Goal: Task Accomplishment & Management: Complete application form

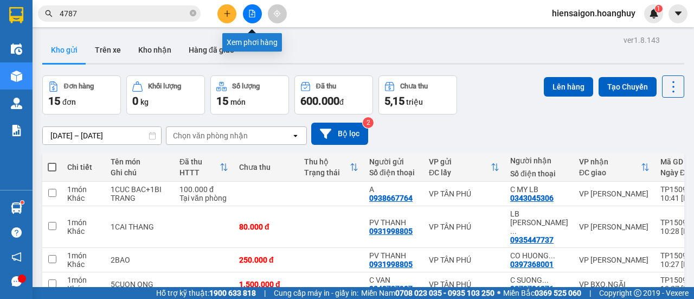
click at [252, 12] on icon "file-add" at bounding box center [252, 14] width 8 height 8
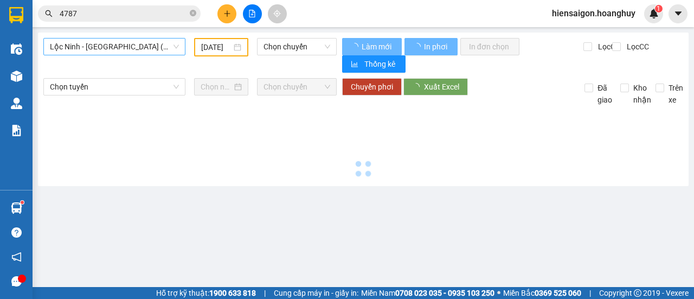
type input "[DATE]"
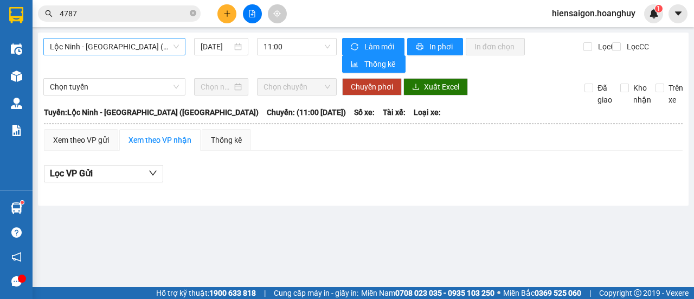
click at [97, 53] on span "Lộc Ninh - [GEOGRAPHIC_DATA] ([GEOGRAPHIC_DATA])" at bounding box center [114, 47] width 129 height 16
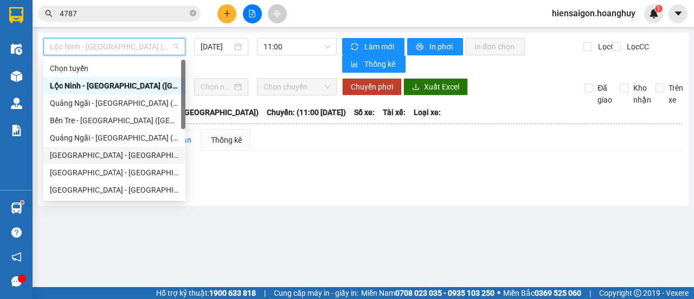
click at [92, 155] on div "[GEOGRAPHIC_DATA] - [GEOGRAPHIC_DATA] ([GEOGRAPHIC_DATA])" at bounding box center [114, 155] width 129 height 12
type input "[DATE]"
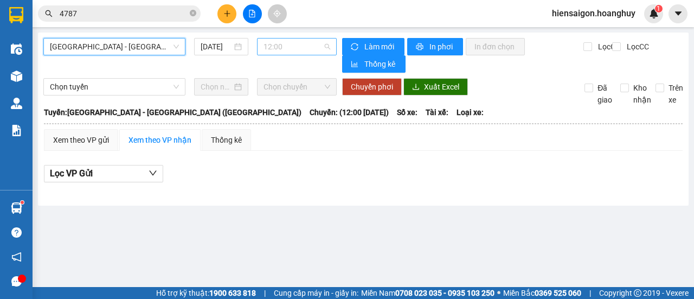
click at [287, 46] on span "12:00" at bounding box center [297, 47] width 66 height 16
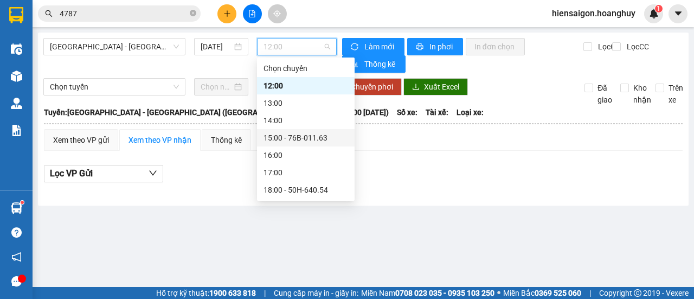
click at [304, 137] on div "15:00 - 76B-011.63" at bounding box center [306, 138] width 85 height 12
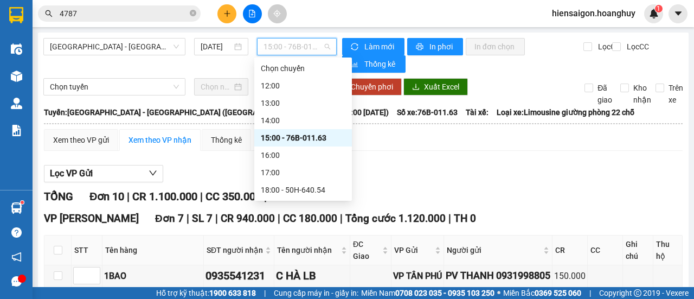
click at [290, 40] on span "15:00 - 76B-011.63" at bounding box center [297, 47] width 66 height 16
click at [289, 189] on div "18:00 - 50H-640.54" at bounding box center [303, 190] width 85 height 12
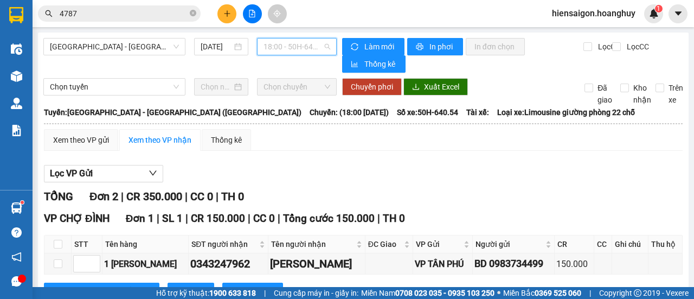
click at [285, 44] on span "18:00 - 50H-640.54" at bounding box center [297, 47] width 66 height 16
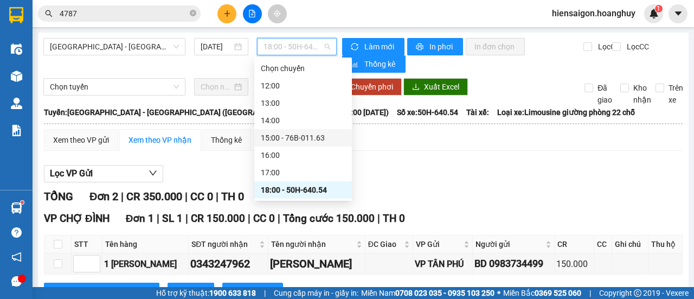
click at [304, 135] on div "15:00 - 76B-011.63" at bounding box center [303, 138] width 85 height 12
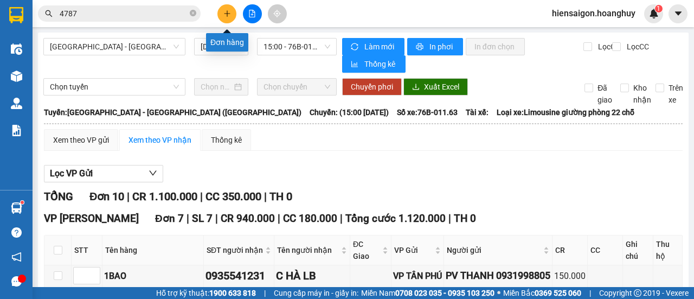
click at [225, 19] on button at bounding box center [227, 13] width 19 height 19
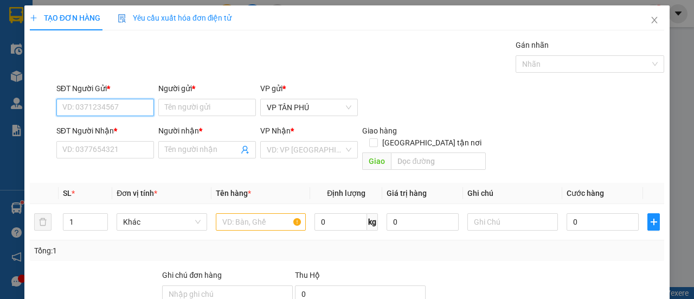
click at [116, 100] on input "SĐT Người Gửi *" at bounding box center [105, 107] width 98 height 17
click at [102, 129] on div "0983734499 - BD" at bounding box center [104, 129] width 84 height 12
type input "0983734499"
type input "BD"
type input "0353696050"
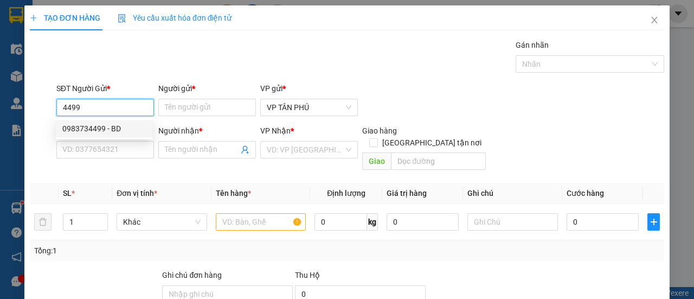
type input "TBAC"
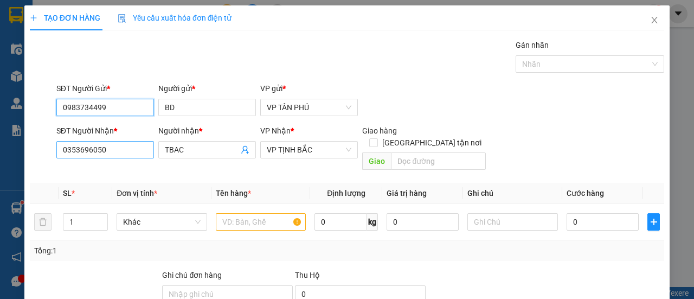
type input "0983734499"
click at [103, 148] on input "0353696050" at bounding box center [105, 149] width 98 height 17
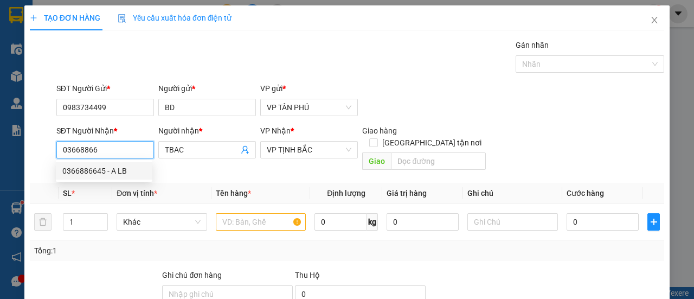
click at [99, 166] on div "0366886645 - A LB" at bounding box center [104, 171] width 84 height 12
type input "0366886645"
type input "A LB"
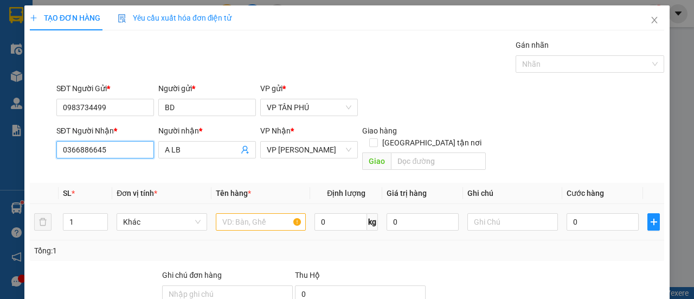
type input "0366886645"
click at [282, 215] on input "text" at bounding box center [261, 221] width 91 height 17
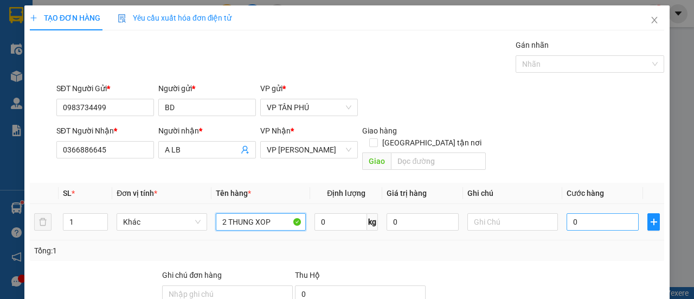
type input "2 THUNG XOP"
click at [582, 213] on input "0" at bounding box center [603, 221] width 72 height 17
type input "3"
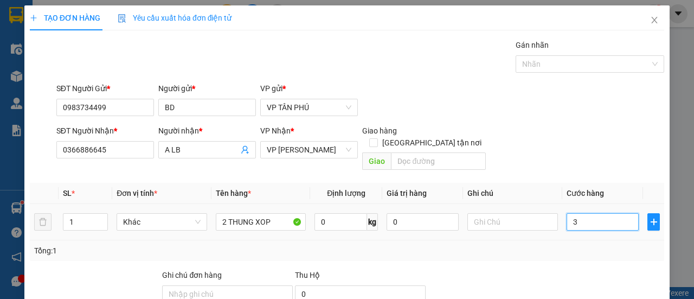
type input "30"
type input "300"
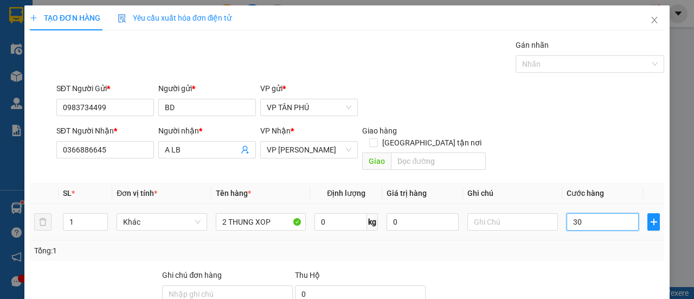
type input "300"
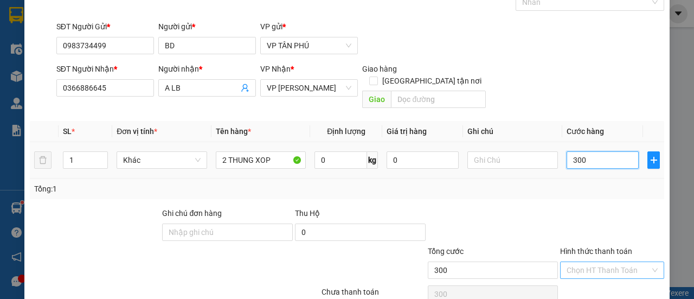
scroll to position [101, 0]
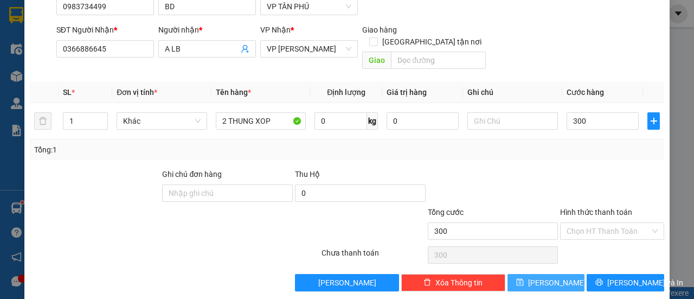
type input "300.000"
click at [564, 275] on button "[PERSON_NAME]" at bounding box center [547, 282] width 78 height 17
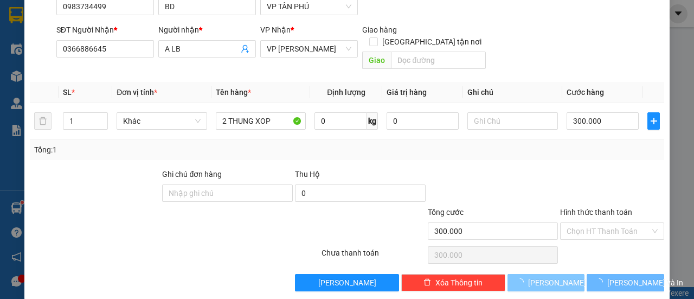
type input "0"
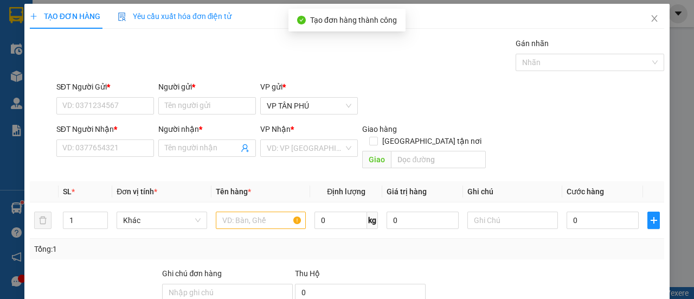
scroll to position [0, 0]
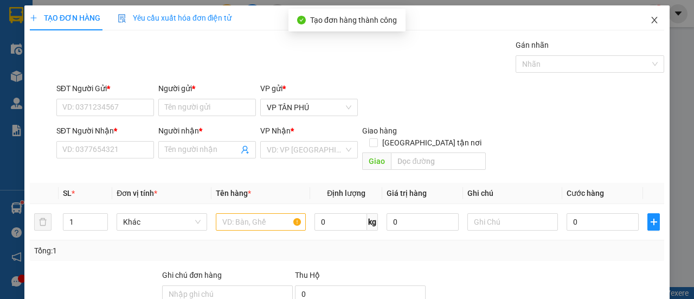
click at [650, 21] on icon "close" at bounding box center [654, 20] width 9 height 9
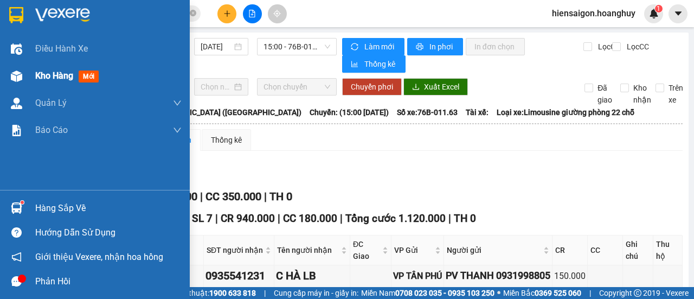
click at [63, 77] on span "Kho hàng" at bounding box center [54, 76] width 38 height 10
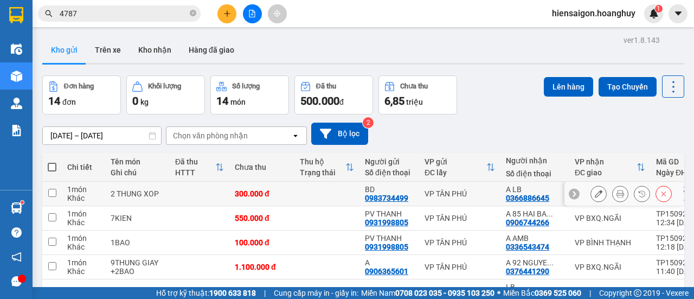
click at [66, 196] on td "1 món Khác" at bounding box center [83, 194] width 43 height 24
checkbox input "true"
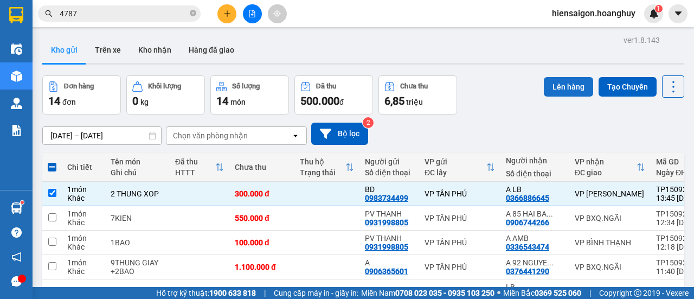
click at [559, 84] on button "Lên hàng" at bounding box center [568, 87] width 49 height 20
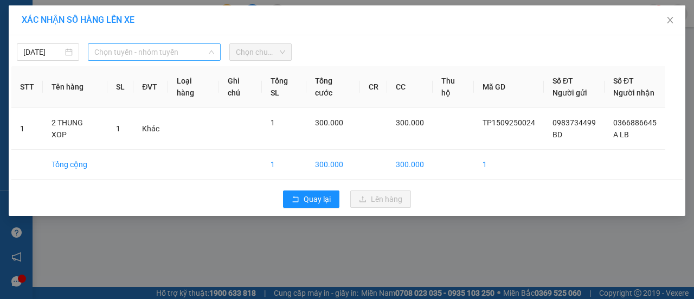
click at [117, 53] on span "Chọn tuyến - nhóm tuyến" at bounding box center [154, 52] width 120 height 16
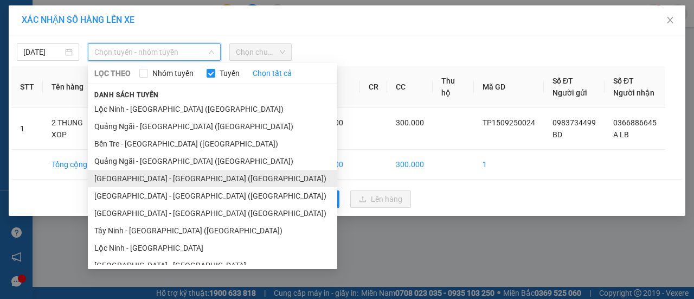
click at [105, 176] on li "[GEOGRAPHIC_DATA] - [GEOGRAPHIC_DATA] ([GEOGRAPHIC_DATA])" at bounding box center [213, 178] width 250 height 17
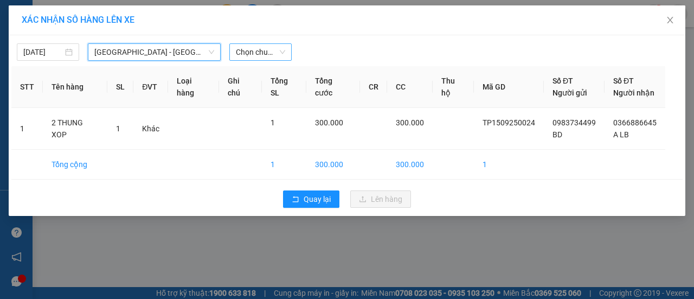
click at [271, 55] on span "Chọn chuyến" at bounding box center [260, 52] width 49 height 16
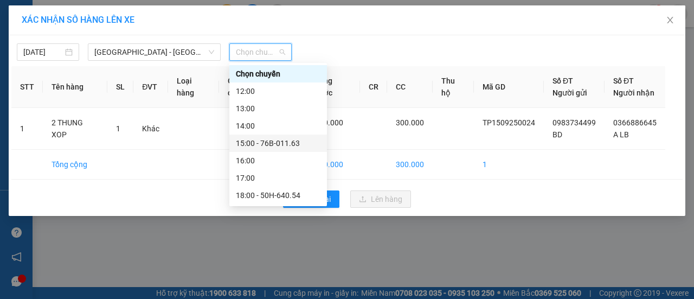
click at [263, 139] on div "15:00 - 76B-011.63" at bounding box center [278, 143] width 85 height 12
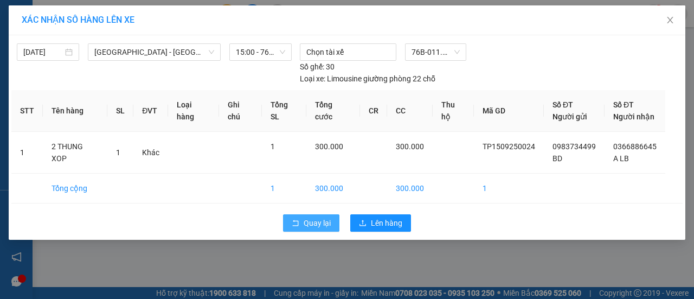
click at [316, 224] on span "Quay lại" at bounding box center [317, 223] width 27 height 12
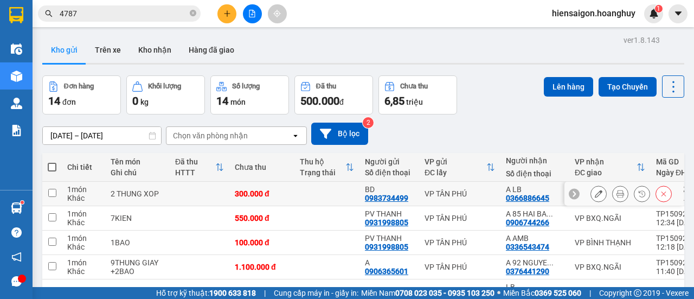
click at [64, 190] on td "1 món Khác" at bounding box center [83, 194] width 43 height 24
checkbox input "true"
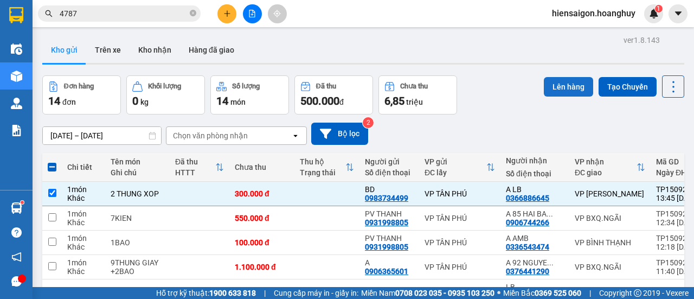
click at [563, 87] on button "Lên hàng" at bounding box center [568, 87] width 49 height 20
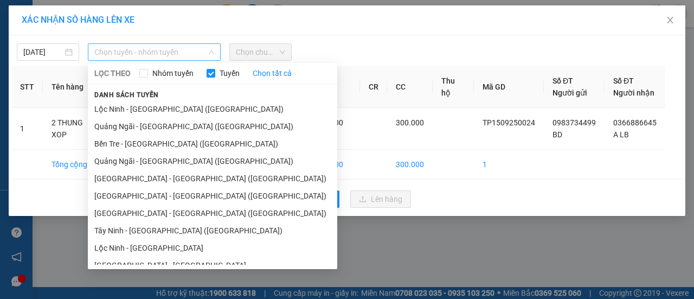
click at [139, 55] on span "Chọn tuyến - nhóm tuyến" at bounding box center [154, 52] width 120 height 16
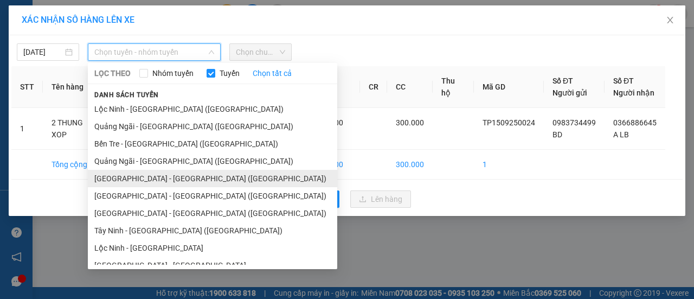
click at [128, 180] on li "[GEOGRAPHIC_DATA] - [GEOGRAPHIC_DATA] ([GEOGRAPHIC_DATA])" at bounding box center [213, 178] width 250 height 17
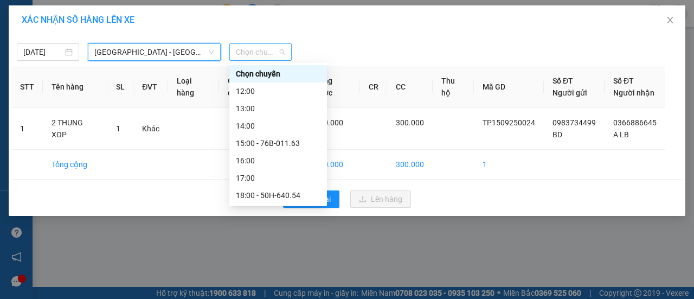
click at [269, 56] on span "Chọn chuyến" at bounding box center [260, 52] width 49 height 16
click at [264, 197] on div "18:00 - 50H-640.54" at bounding box center [278, 195] width 85 height 12
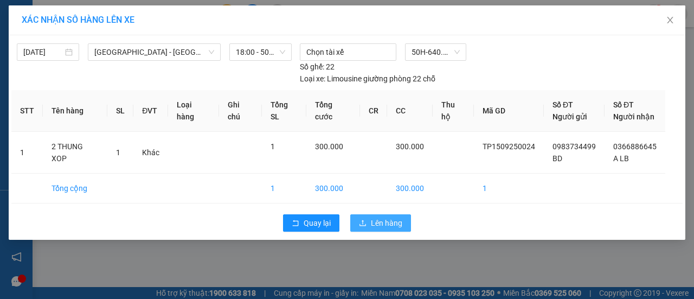
click at [396, 221] on span "Lên hàng" at bounding box center [386, 223] width 31 height 12
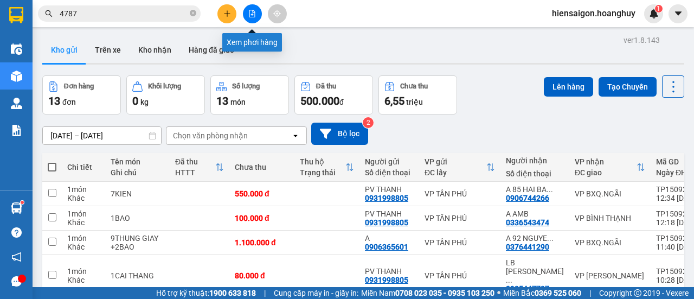
click at [252, 12] on icon "file-add" at bounding box center [252, 14] width 8 height 8
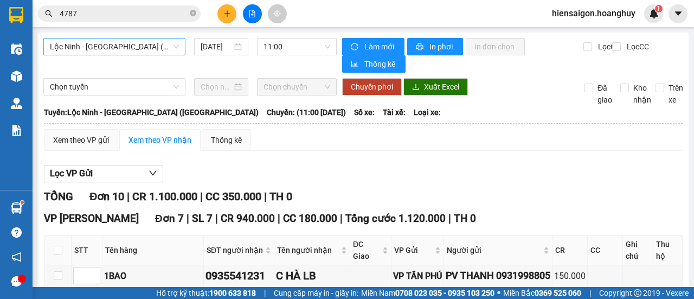
click at [102, 46] on span "Lộc Ninh - [GEOGRAPHIC_DATA] ([GEOGRAPHIC_DATA])" at bounding box center [114, 47] width 129 height 16
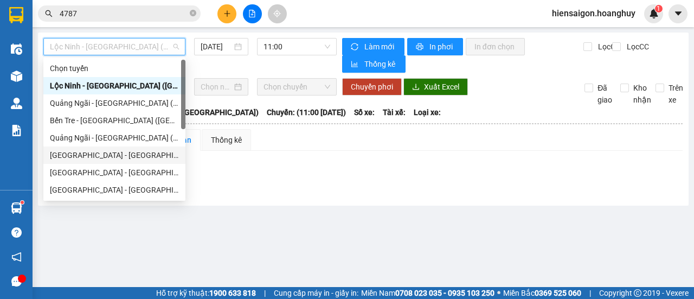
click at [78, 155] on div "[GEOGRAPHIC_DATA] - [GEOGRAPHIC_DATA] ([GEOGRAPHIC_DATA])" at bounding box center [114, 155] width 129 height 12
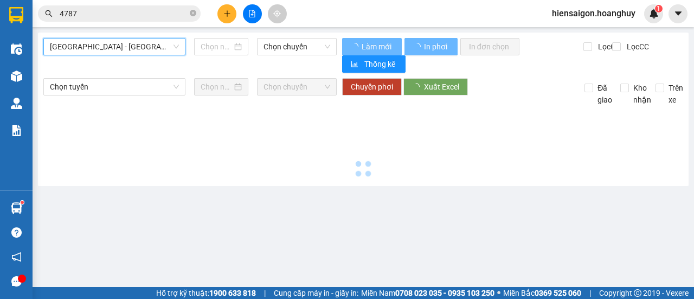
type input "[DATE]"
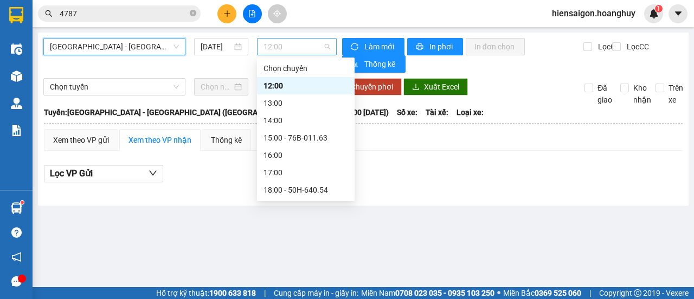
click at [286, 45] on span "12:00" at bounding box center [297, 47] width 66 height 16
click at [287, 194] on div "18:00 - 50H-640.54" at bounding box center [306, 190] width 85 height 12
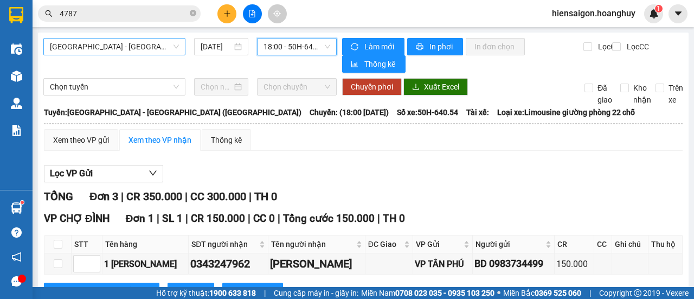
click at [139, 49] on span "[GEOGRAPHIC_DATA] - [GEOGRAPHIC_DATA] ([GEOGRAPHIC_DATA])" at bounding box center [114, 47] width 129 height 16
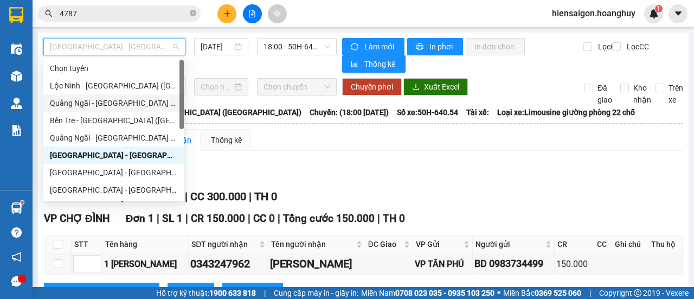
click at [122, 101] on div "Quảng Ngãi - [GEOGRAPHIC_DATA] ([GEOGRAPHIC_DATA])" at bounding box center [113, 103] width 127 height 12
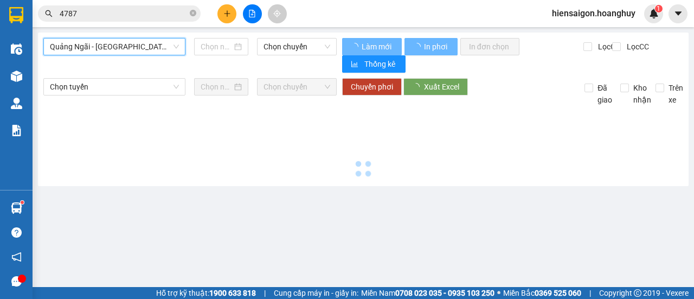
type input "[DATE]"
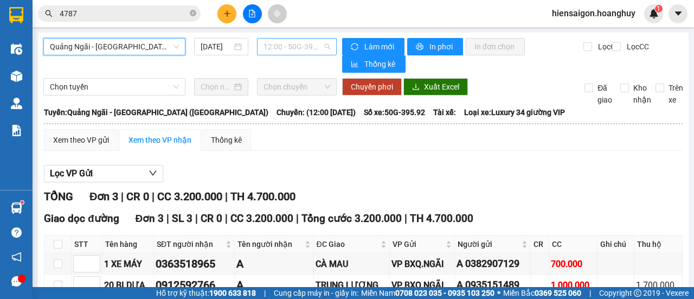
click at [297, 47] on span "12:00 - 50G-395.92" at bounding box center [297, 47] width 66 height 16
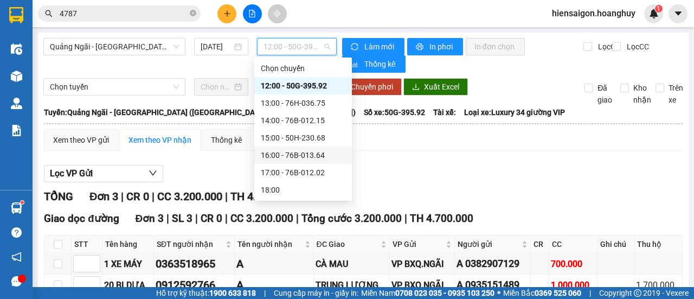
click at [324, 156] on div "16:00 - 76B-013.64" at bounding box center [303, 155] width 85 height 12
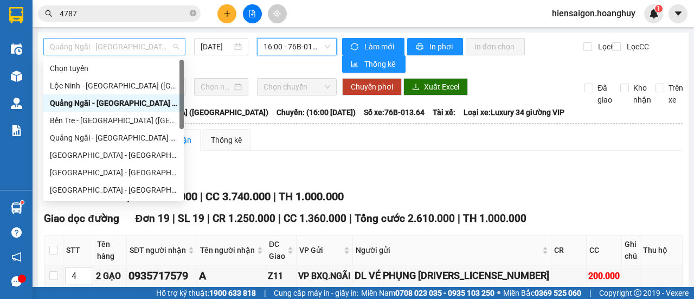
click at [132, 44] on span "Quảng Ngãi - [GEOGRAPHIC_DATA] ([GEOGRAPHIC_DATA])" at bounding box center [114, 47] width 129 height 16
click at [96, 156] on div "[GEOGRAPHIC_DATA] - [GEOGRAPHIC_DATA] ([GEOGRAPHIC_DATA])" at bounding box center [113, 155] width 127 height 12
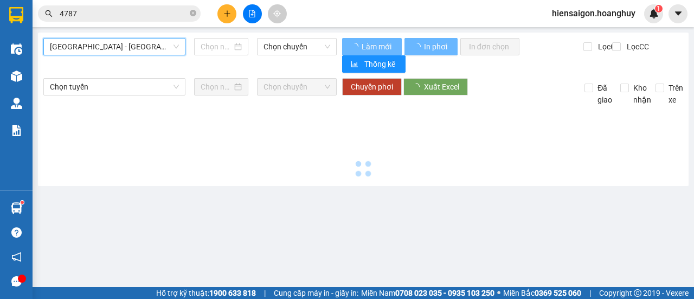
type input "[DATE]"
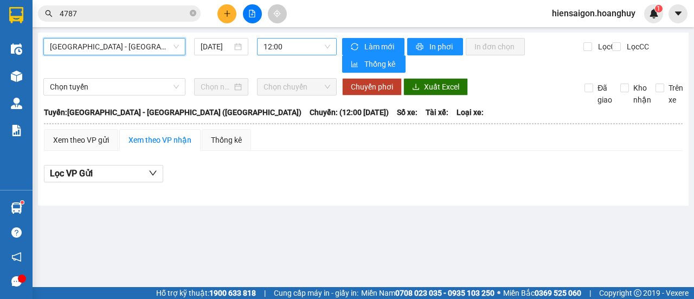
click at [303, 53] on span "12:00" at bounding box center [297, 47] width 66 height 16
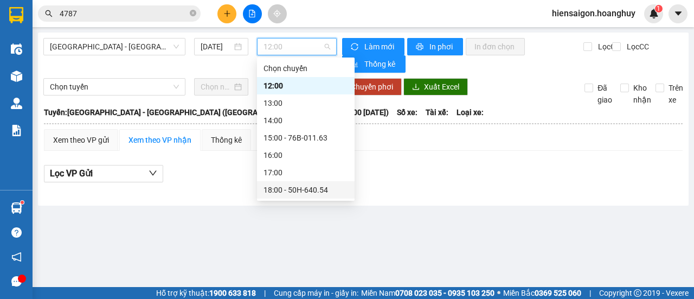
click at [291, 199] on div "19:00" at bounding box center [306, 207] width 98 height 17
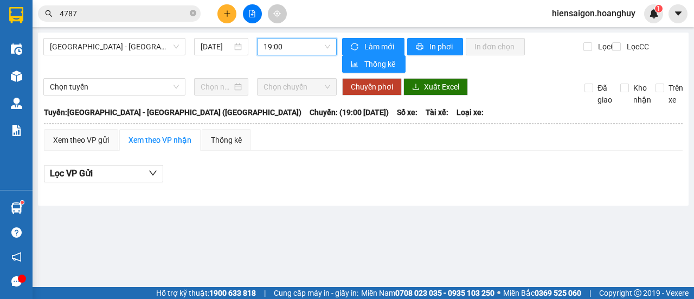
scroll to position [17, 0]
click at [312, 51] on span "19:00" at bounding box center [297, 47] width 66 height 16
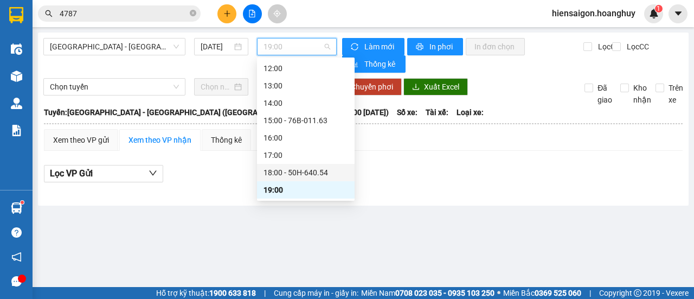
click at [280, 177] on div "18:00 - 50H-640.54" at bounding box center [306, 173] width 85 height 12
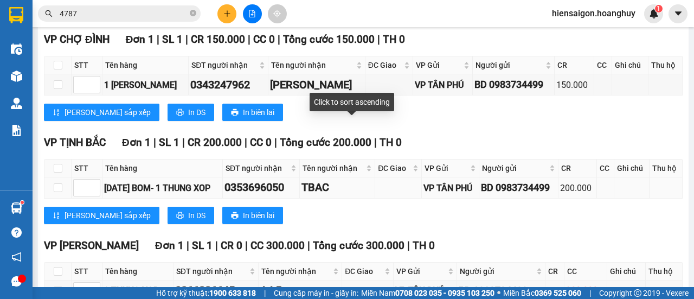
scroll to position [246, 0]
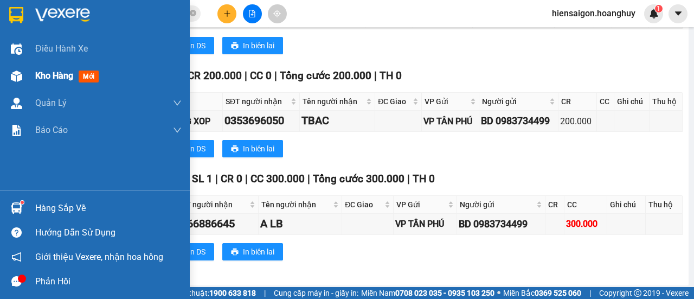
click at [36, 72] on span "Kho hàng" at bounding box center [54, 76] width 38 height 10
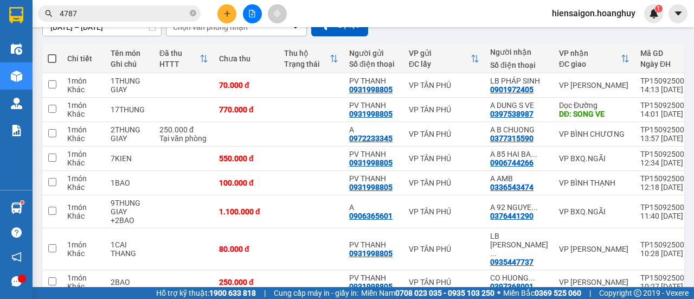
scroll to position [197, 0]
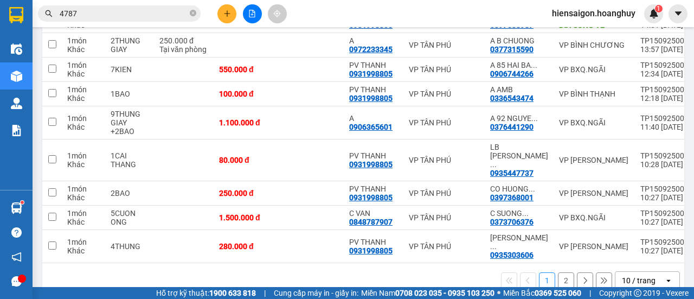
click at [564, 272] on button "2" at bounding box center [566, 280] width 16 height 16
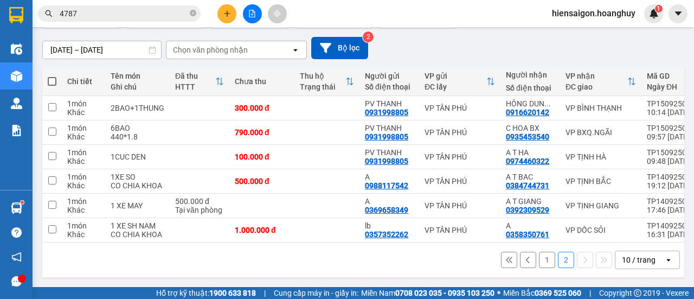
scroll to position [90, 0]
click at [540, 259] on button "1" at bounding box center [547, 260] width 16 height 16
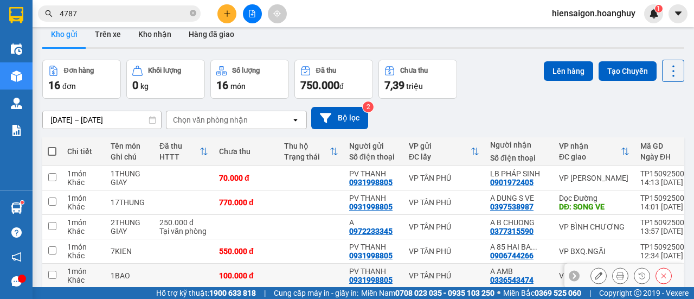
scroll to position [0, 0]
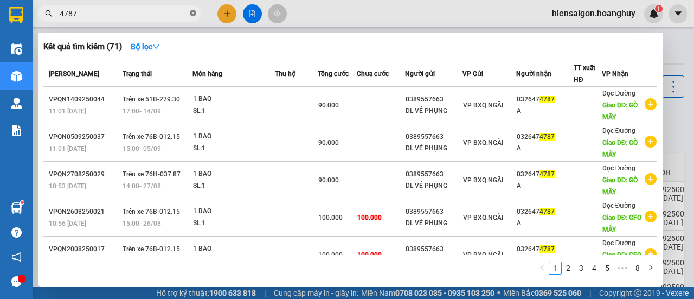
click at [190, 11] on icon "close-circle" at bounding box center [193, 13] width 7 height 7
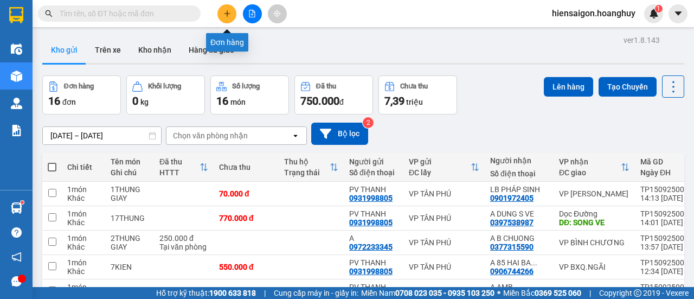
click at [230, 16] on icon "plus" at bounding box center [228, 14] width 8 height 8
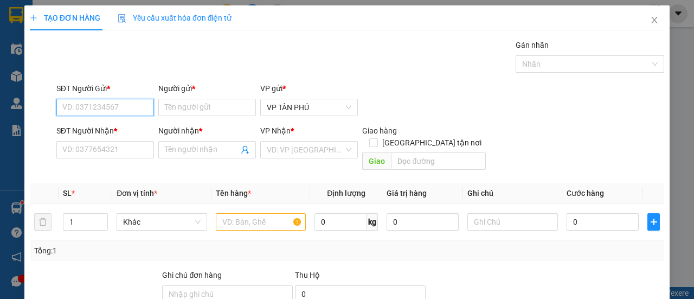
drag, startPoint x: 94, startPoint y: 98, endPoint x: 94, endPoint y: 104, distance: 6.0
click at [94, 104] on input "SĐT Người Gửi *" at bounding box center [105, 107] width 98 height 17
click at [94, 124] on div "0983734499 - BD" at bounding box center [104, 129] width 84 height 12
type input "0983734499"
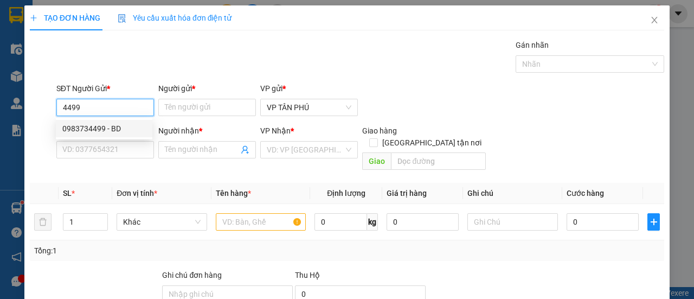
type input "BD"
type input "0366886645"
type input "A LB"
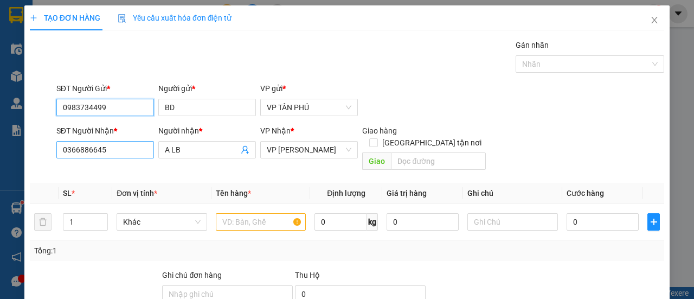
type input "0983734499"
click at [107, 152] on input "0366886645" at bounding box center [105, 149] width 98 height 17
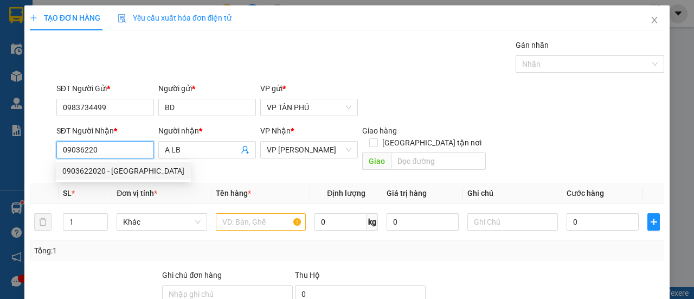
click at [101, 171] on div "0903622020 - [GEOGRAPHIC_DATA]" at bounding box center [123, 171] width 122 height 12
type input "0903622020"
type input "ANH THÁI"
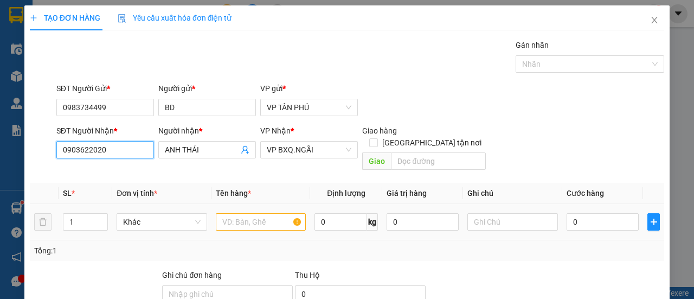
type input "0903622020"
click at [230, 213] on input "text" at bounding box center [261, 221] width 91 height 17
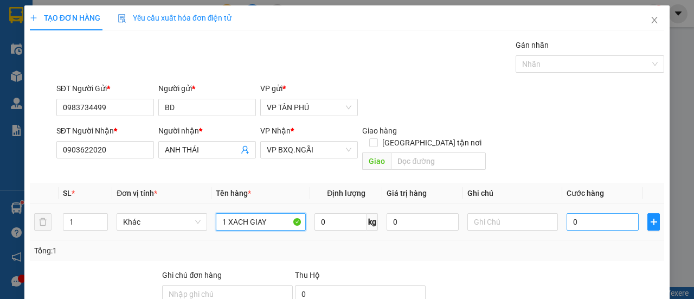
type input "1 XACH GIAY"
click at [598, 213] on input "0" at bounding box center [603, 221] width 72 height 17
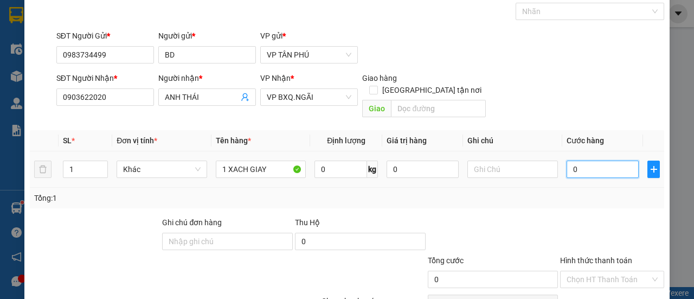
scroll to position [101, 0]
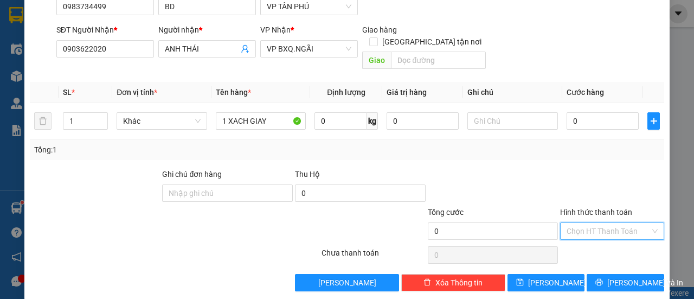
click at [596, 223] on input "Hình thức thanh toán" at bounding box center [609, 231] width 84 height 16
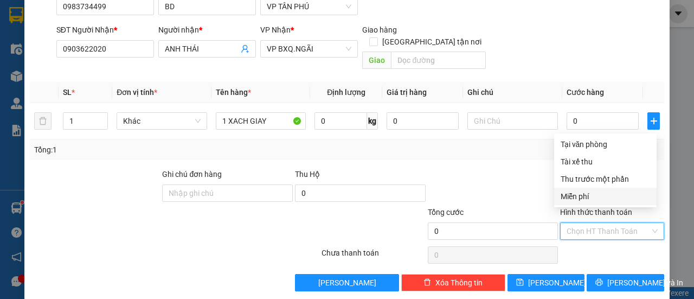
click at [579, 196] on div "Miễn phí" at bounding box center [606, 196] width 90 height 12
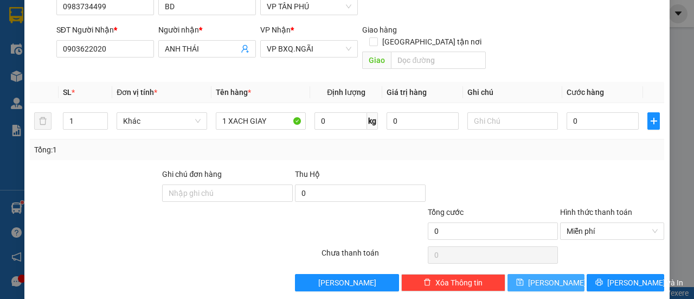
click at [561, 274] on button "[PERSON_NAME]" at bounding box center [547, 282] width 78 height 17
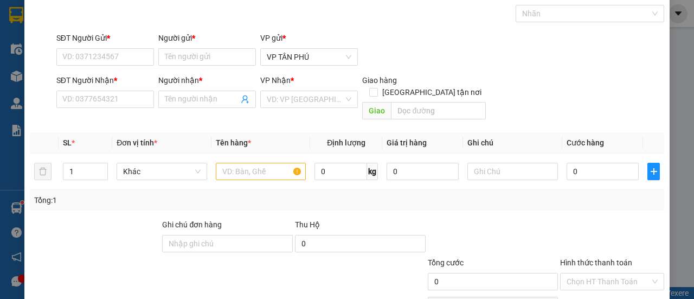
scroll to position [0, 0]
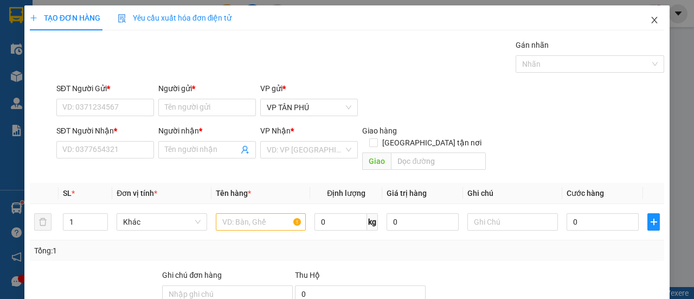
click at [652, 21] on icon "close" at bounding box center [655, 20] width 6 height 7
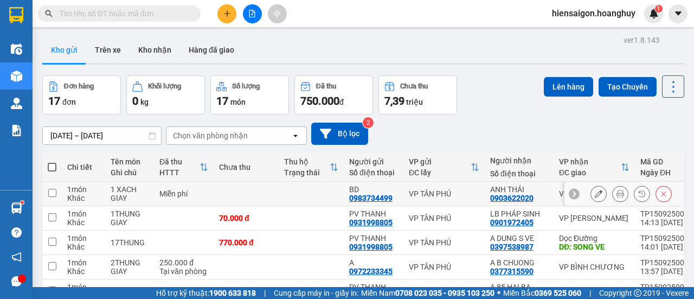
click at [59, 193] on td at bounding box center [52, 194] width 20 height 24
checkbox input "true"
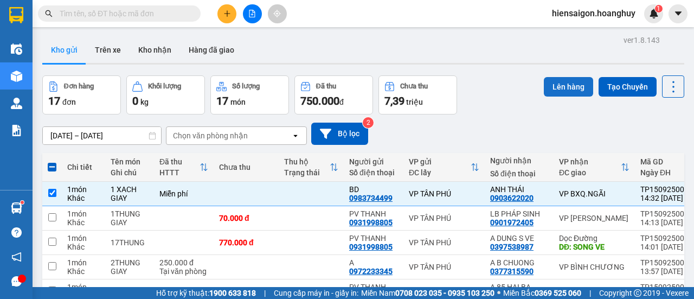
click at [561, 86] on button "Lên hàng" at bounding box center [568, 87] width 49 height 20
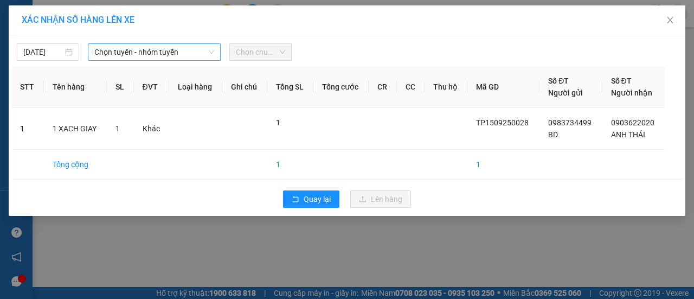
click at [179, 54] on span "Chọn tuyến - nhóm tuyến" at bounding box center [154, 52] width 120 height 16
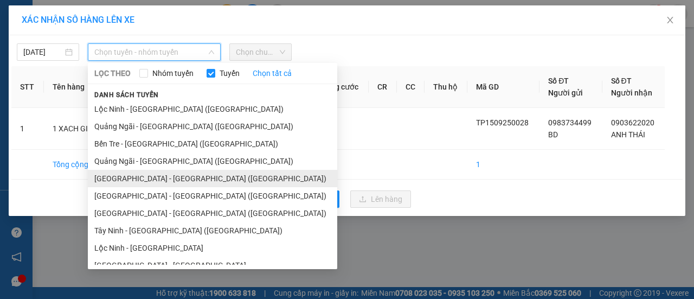
click at [144, 178] on li "[GEOGRAPHIC_DATA] - [GEOGRAPHIC_DATA] ([GEOGRAPHIC_DATA])" at bounding box center [213, 178] width 250 height 17
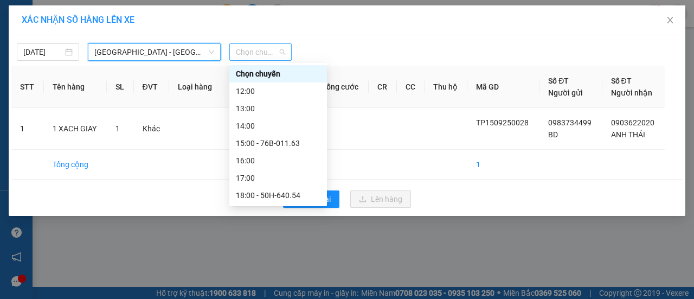
click at [272, 48] on span "Chọn chuyến" at bounding box center [260, 52] width 49 height 16
click at [281, 197] on div "18:00 - 50H-640.54" at bounding box center [278, 195] width 85 height 12
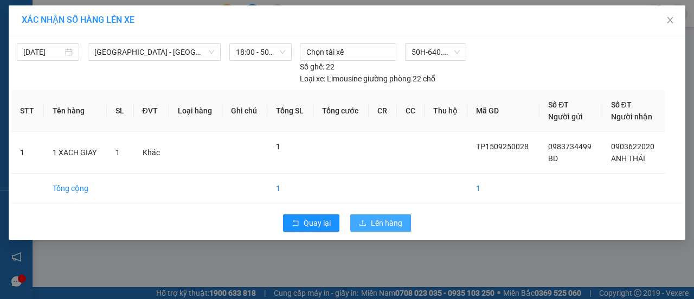
click at [364, 223] on icon "upload" at bounding box center [363, 223] width 8 height 8
